Goal: Transaction & Acquisition: Book appointment/travel/reservation

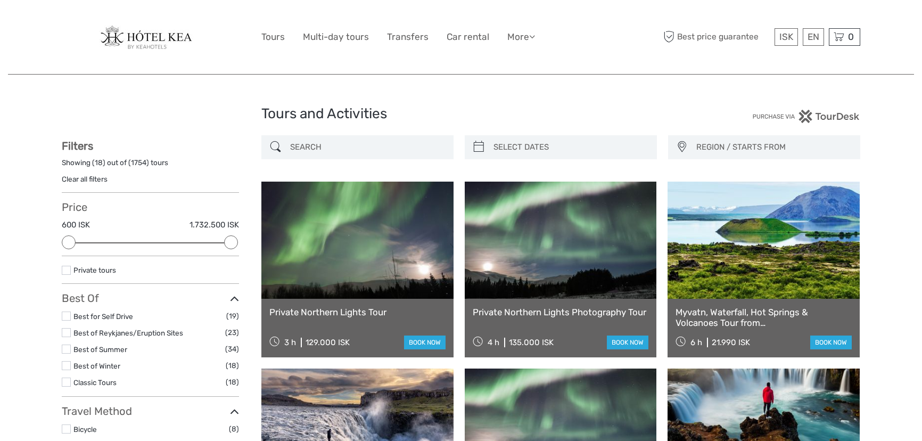
select select
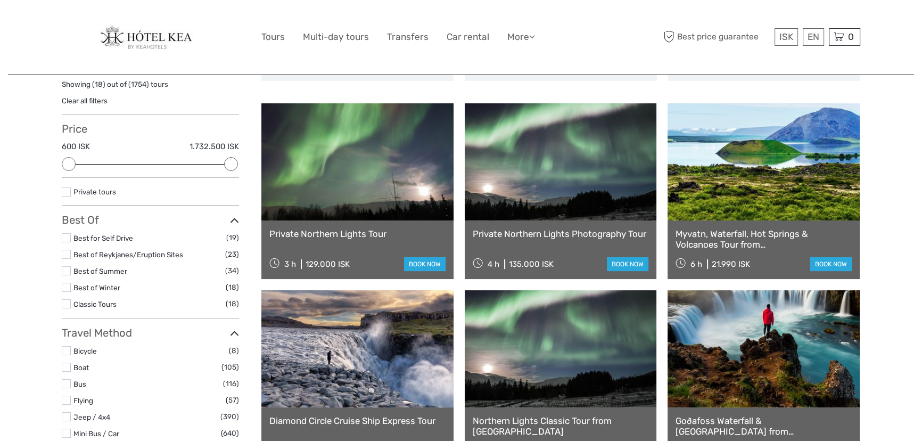
scroll to position [96, 0]
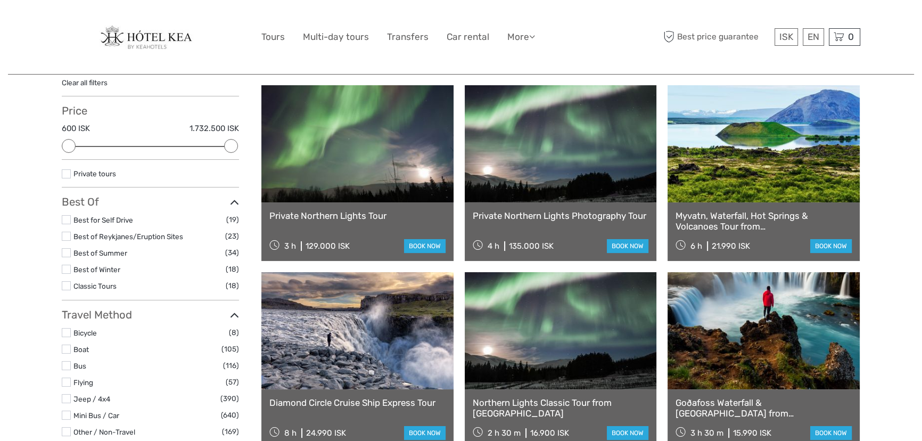
click at [719, 319] on link at bounding box center [764, 330] width 192 height 117
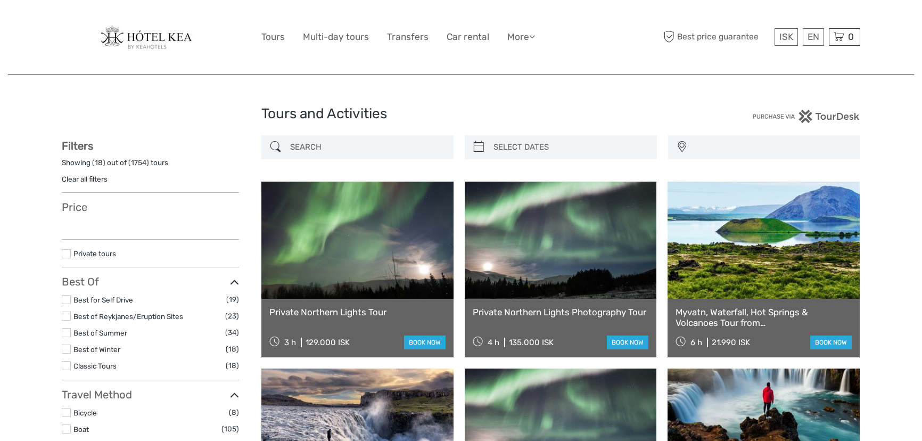
select select
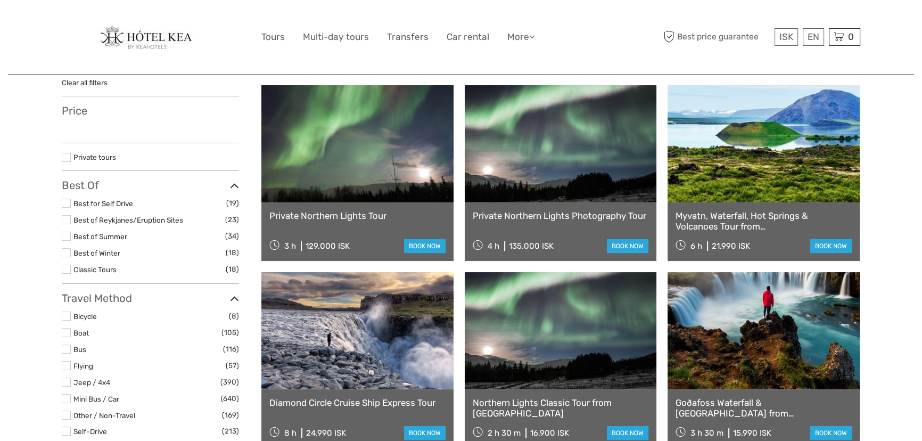
select select
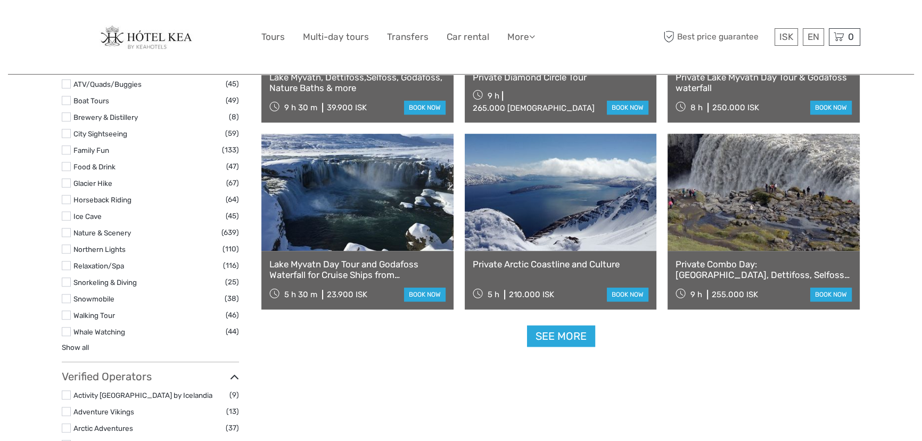
scroll to position [968, 0]
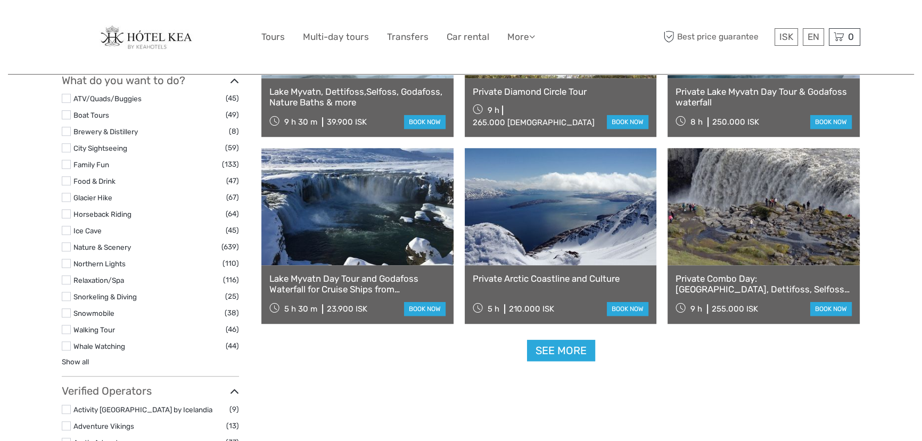
drag, startPoint x: 346, startPoint y: 7, endPoint x: 309, endPoint y: 28, distance: 42.2
